Goal: Task Accomplishment & Management: Manage account settings

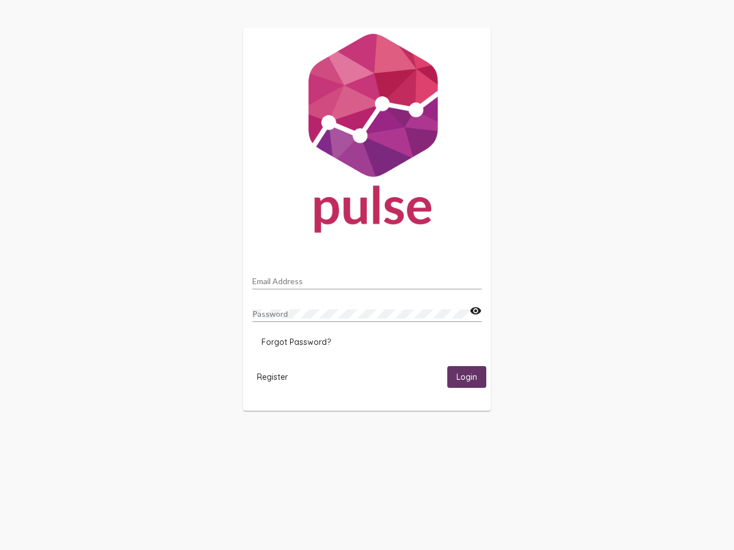
click at [367, 278] on input "Email Address" at bounding box center [366, 281] width 229 height 9
click at [475, 311] on mat-icon "visibility" at bounding box center [476, 311] width 12 height 14
click at [296, 342] on span "Forgot Password?" at bounding box center [295, 342] width 69 height 10
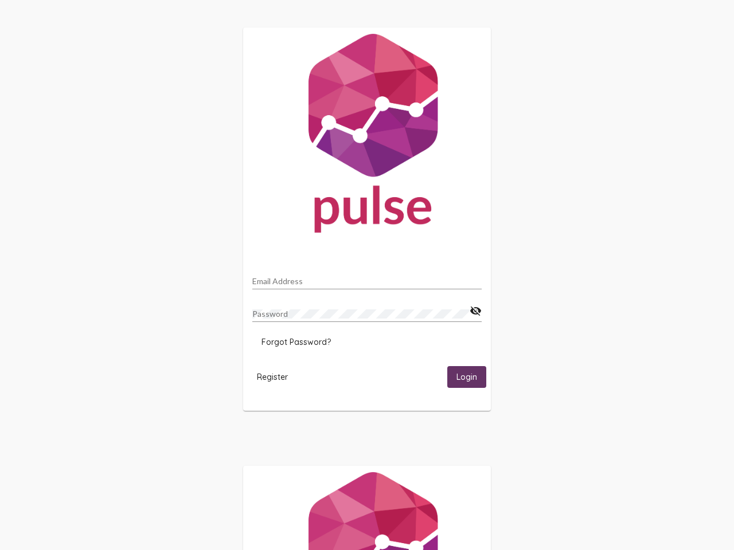
click at [272, 377] on html "Email Address Password visibility_off Forgot Password? Register Login" at bounding box center [367, 371] width 734 height 742
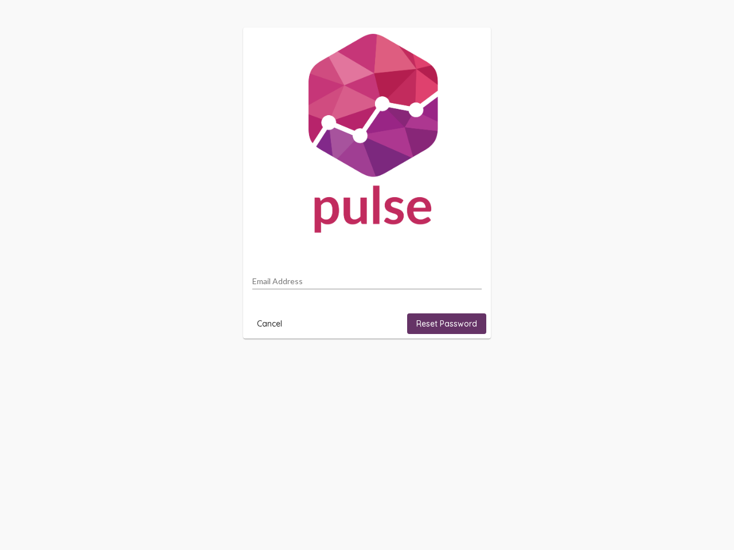
click at [467, 366] on html "Email Address Cancel Reset Password" at bounding box center [367, 183] width 734 height 366
